Goal: Information Seeking & Learning: Learn about a topic

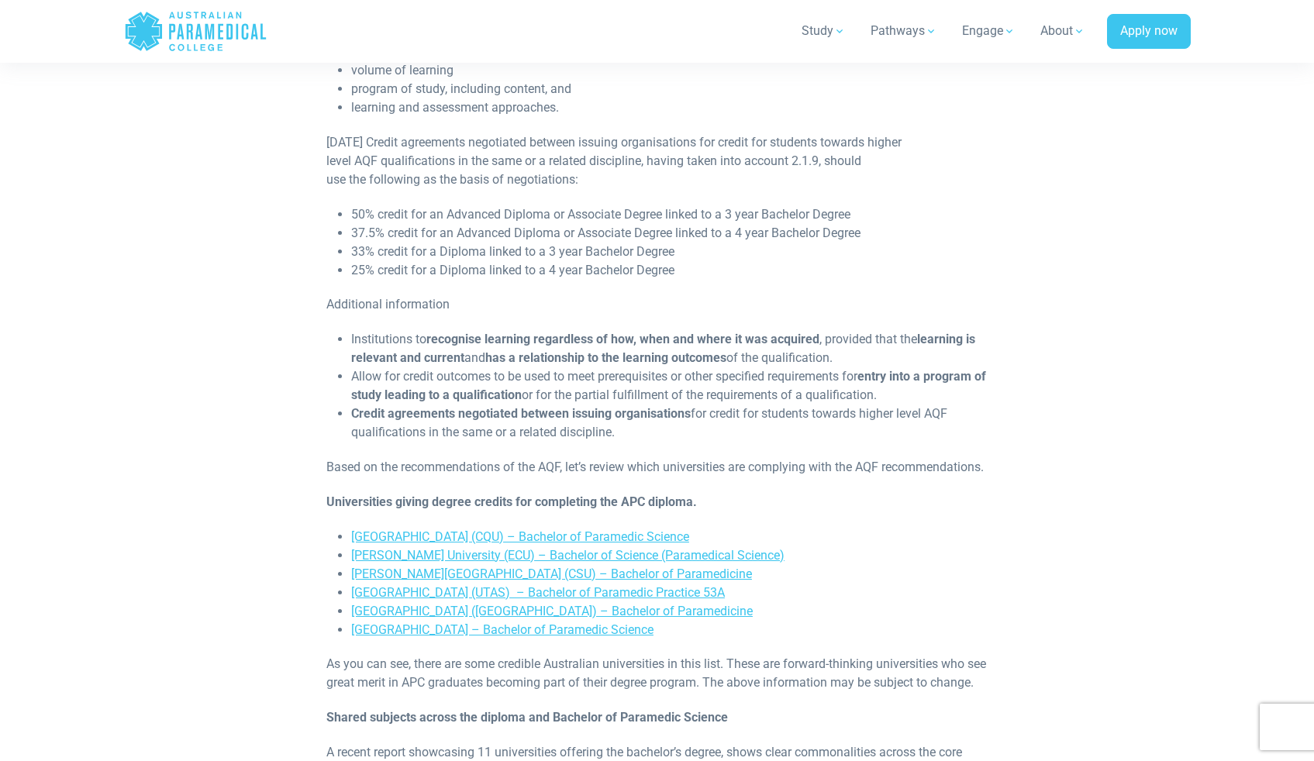
scroll to position [1444, 0]
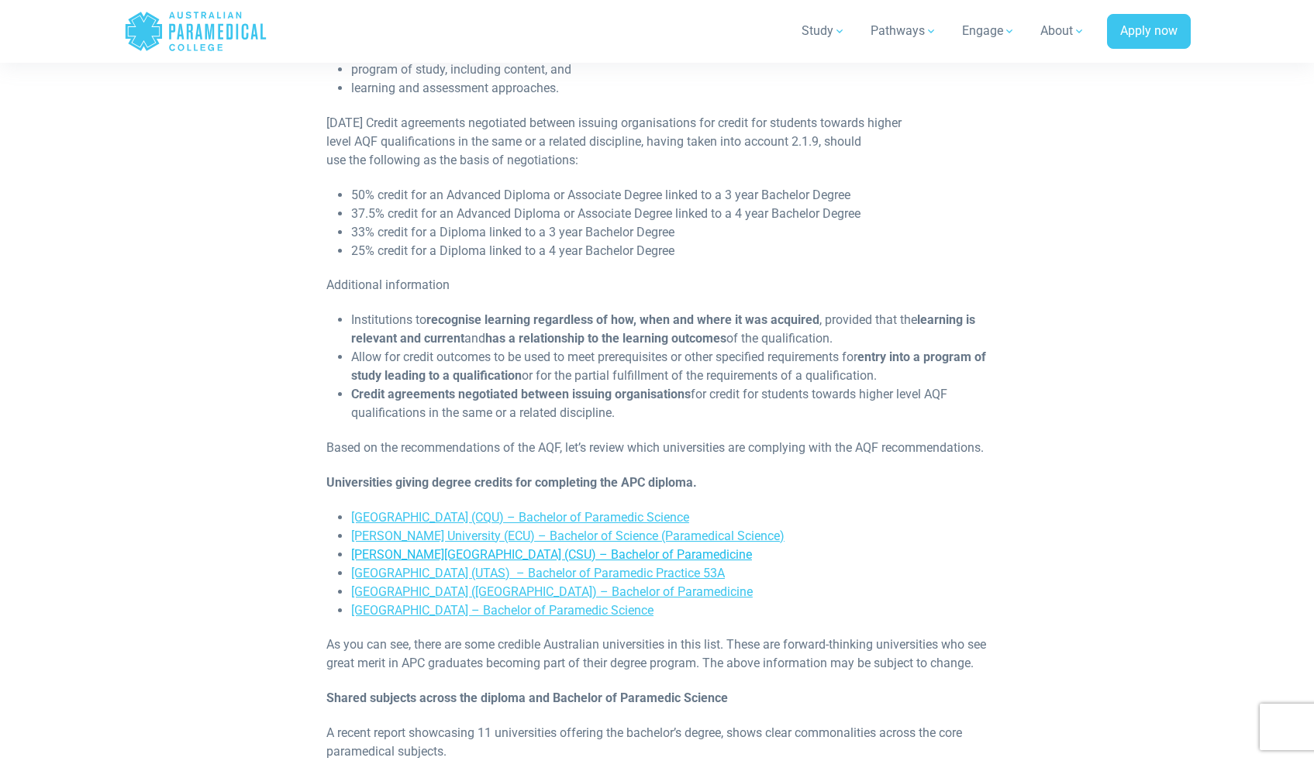
click at [568, 562] on link "Charles Sturt University (CSU) – Bachelor of Paramedicine" at bounding box center [551, 554] width 401 height 15
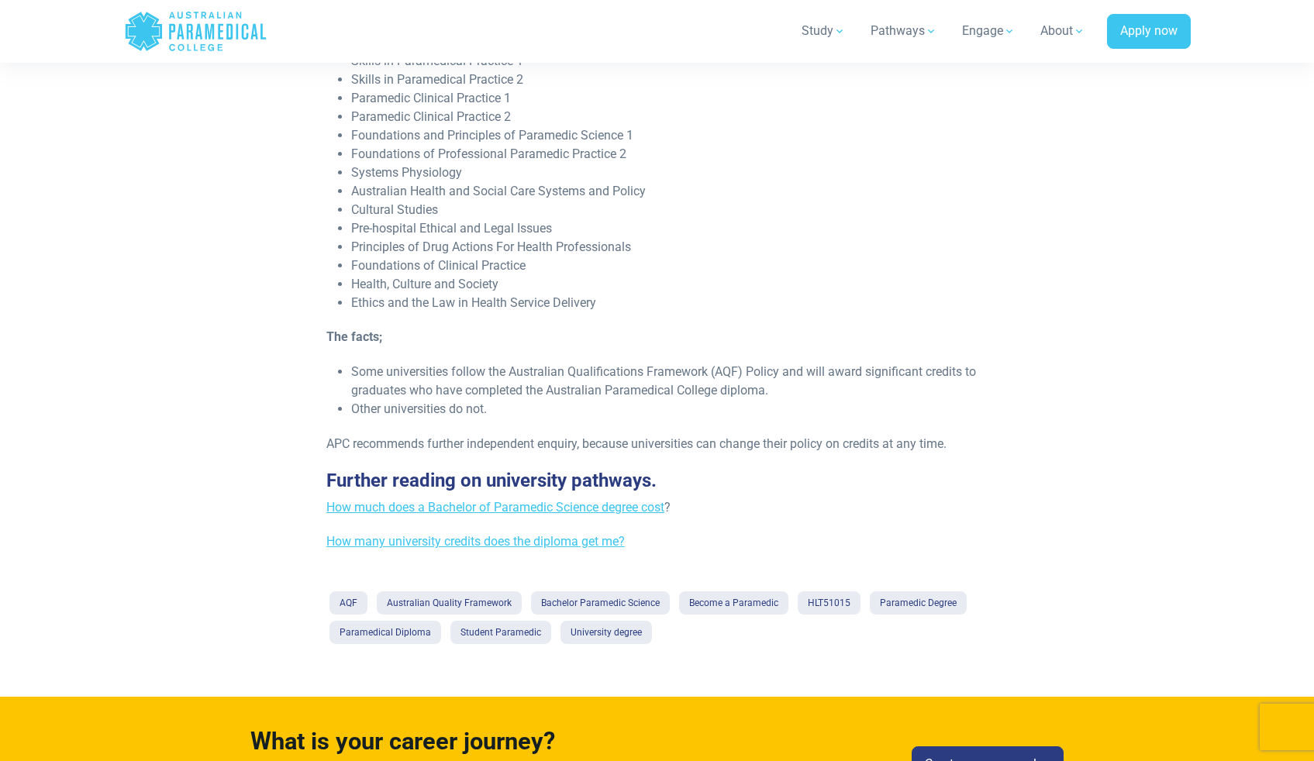
scroll to position [2397, 0]
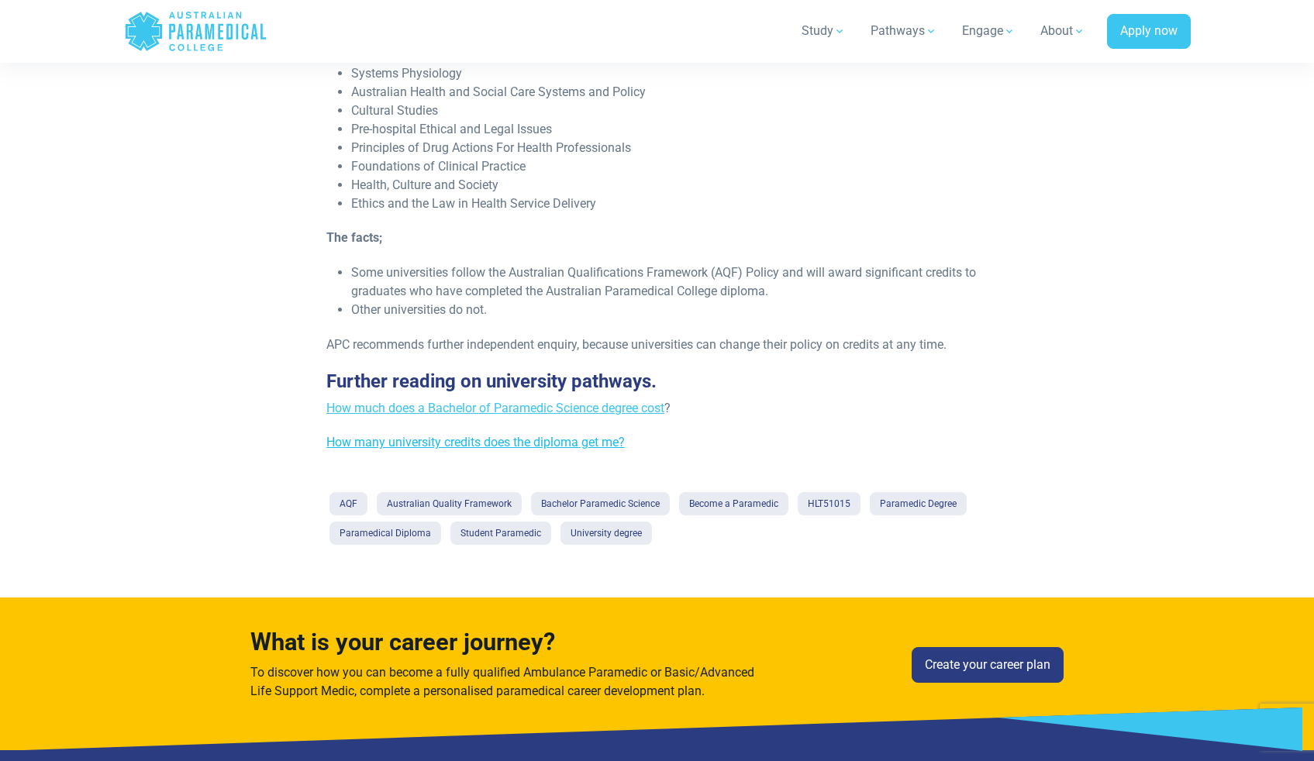
click at [511, 450] on link "How many university credits does the diploma get me?" at bounding box center [475, 442] width 298 height 15
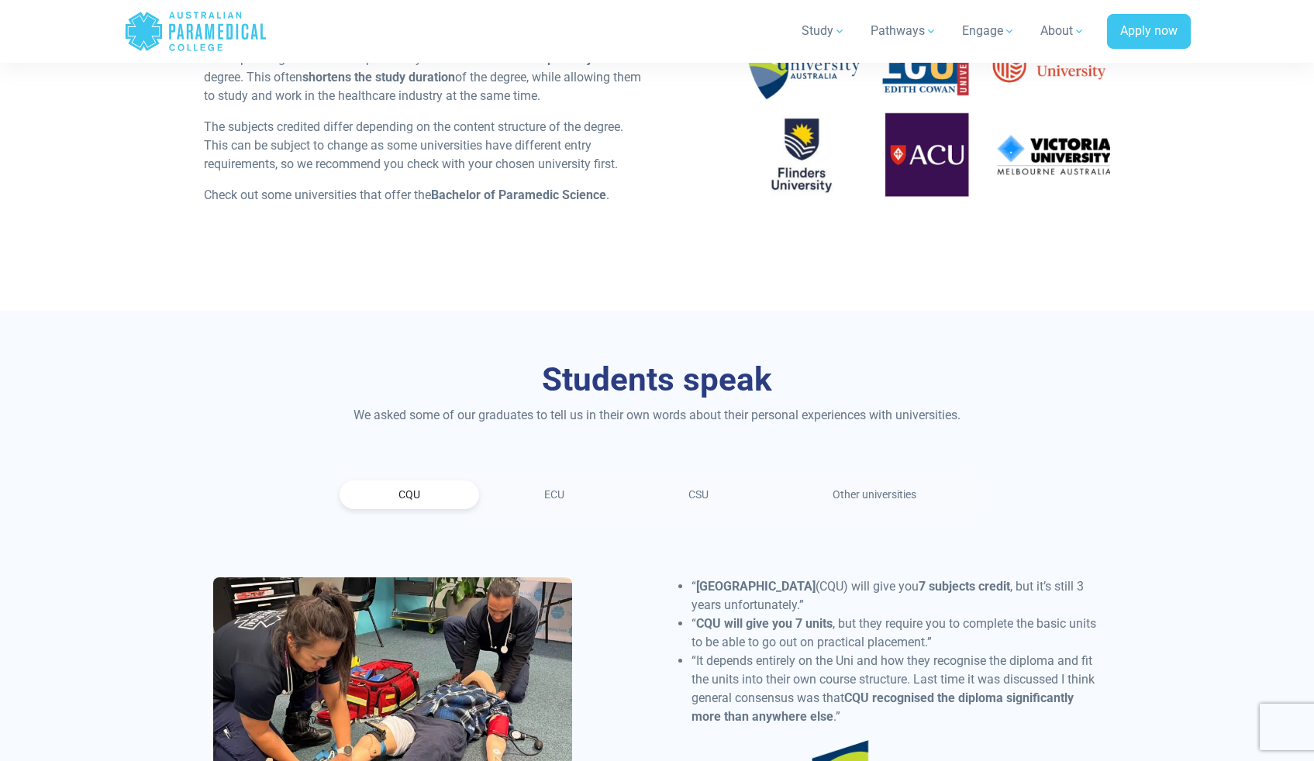
scroll to position [1538, 0]
click at [684, 491] on link "CSU" at bounding box center [698, 494] width 138 height 29
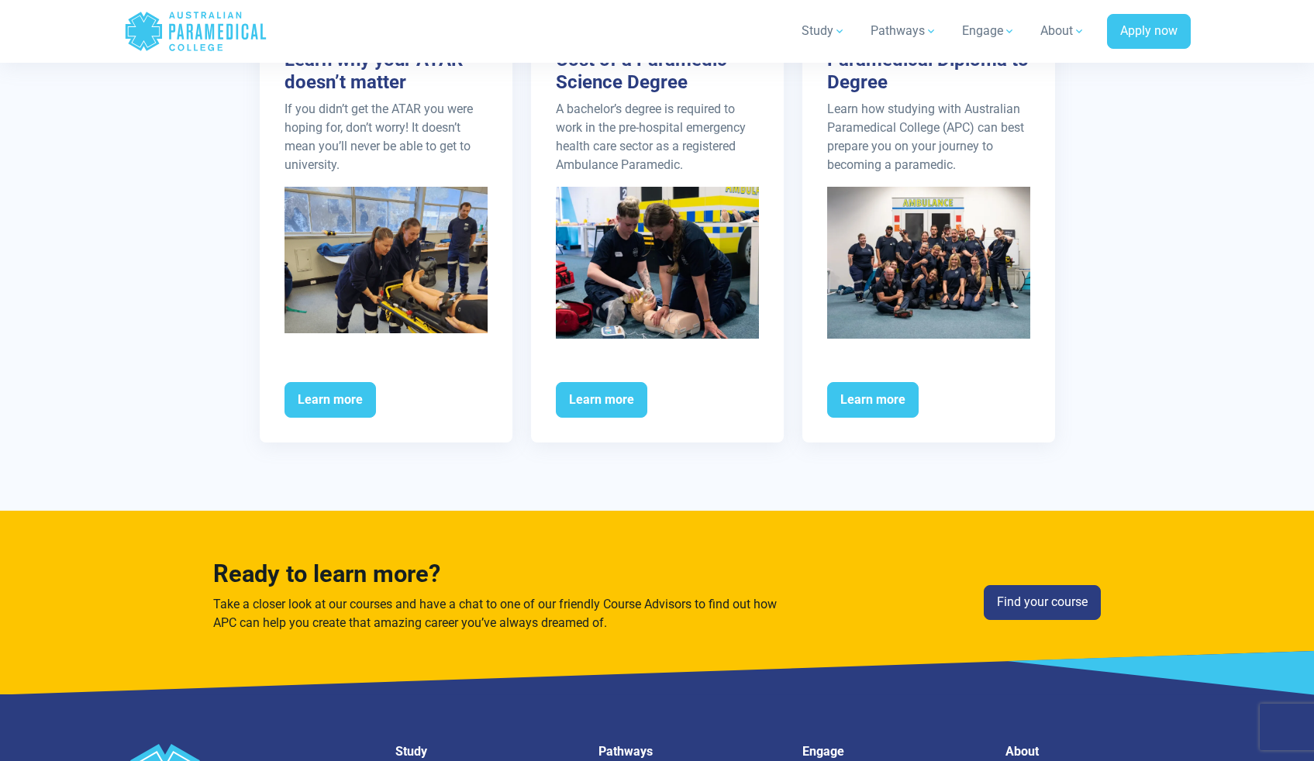
scroll to position [3431, 0]
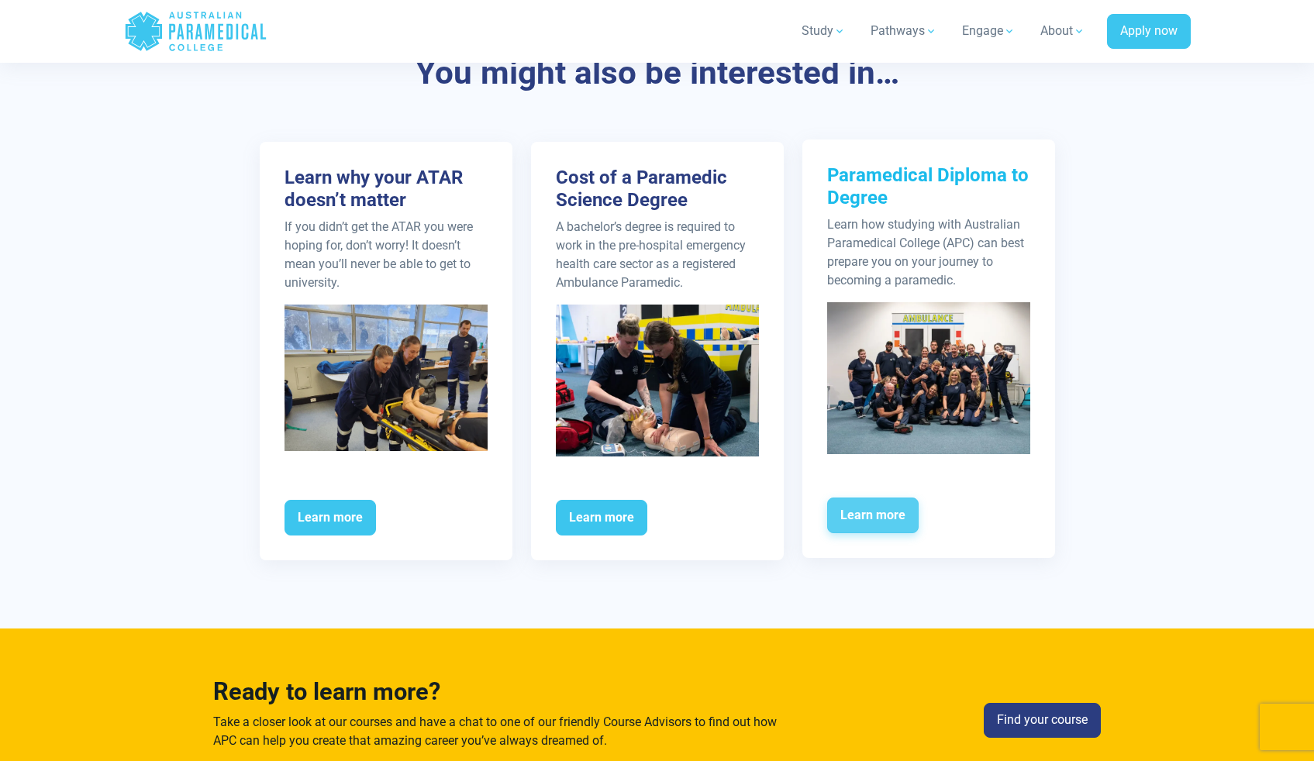
click at [850, 504] on span "Learn more" at bounding box center [872, 516] width 91 height 36
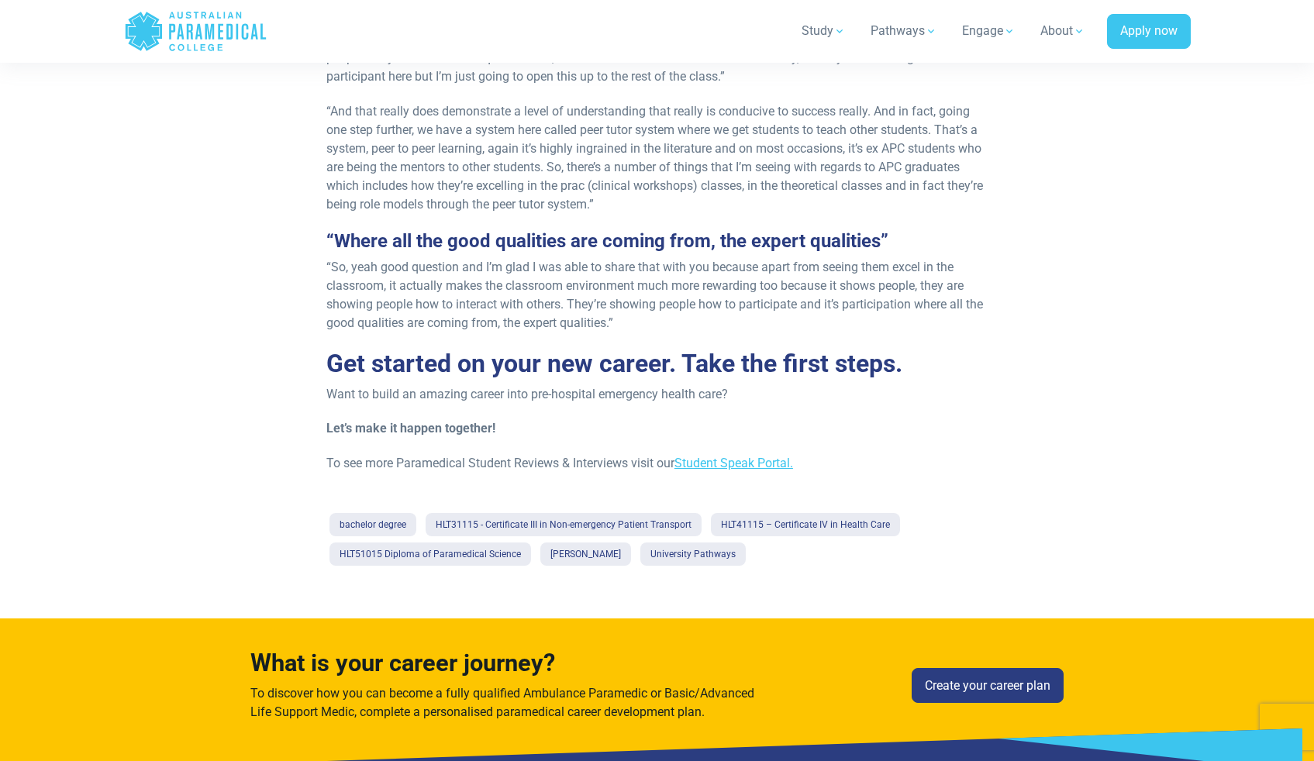
scroll to position [1142, 0]
